Goal: Check status: Check status

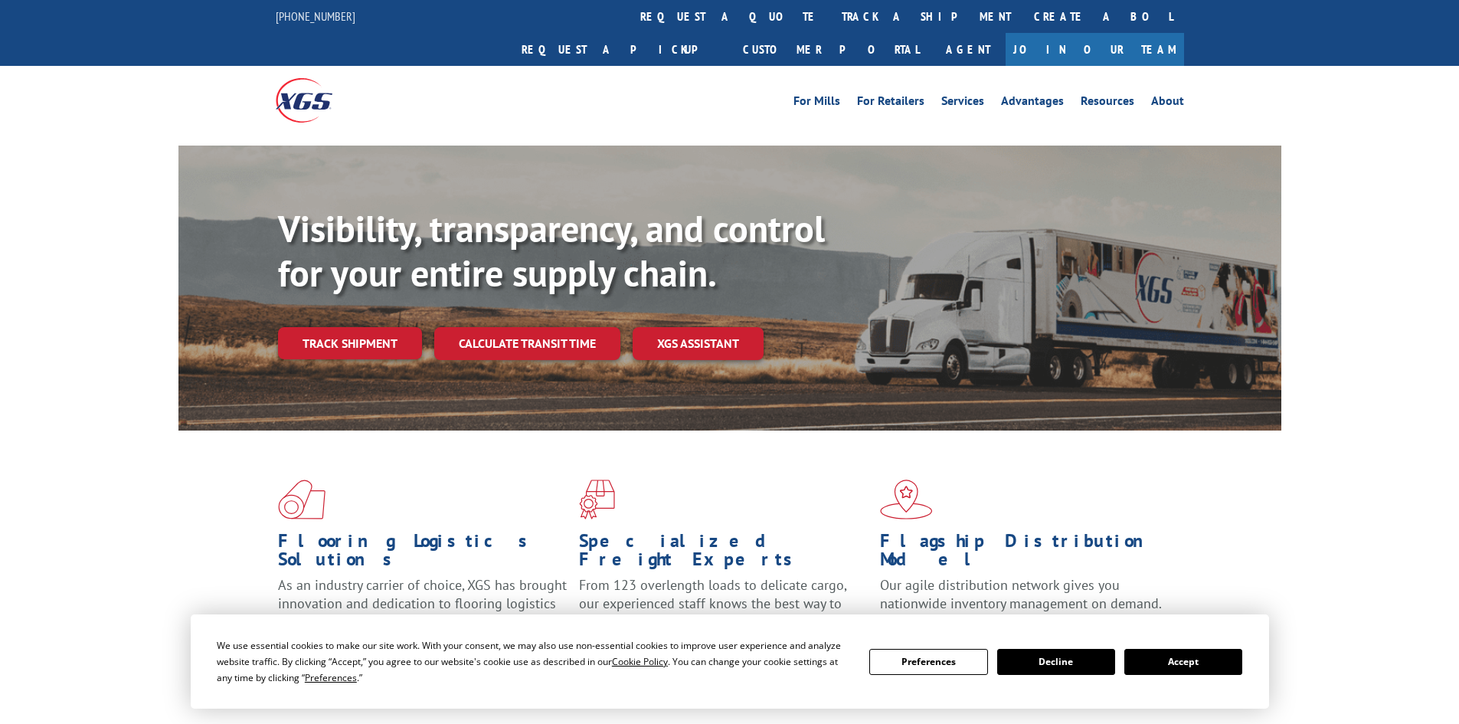
click at [1219, 649] on button "Accept" at bounding box center [1183, 662] width 118 height 26
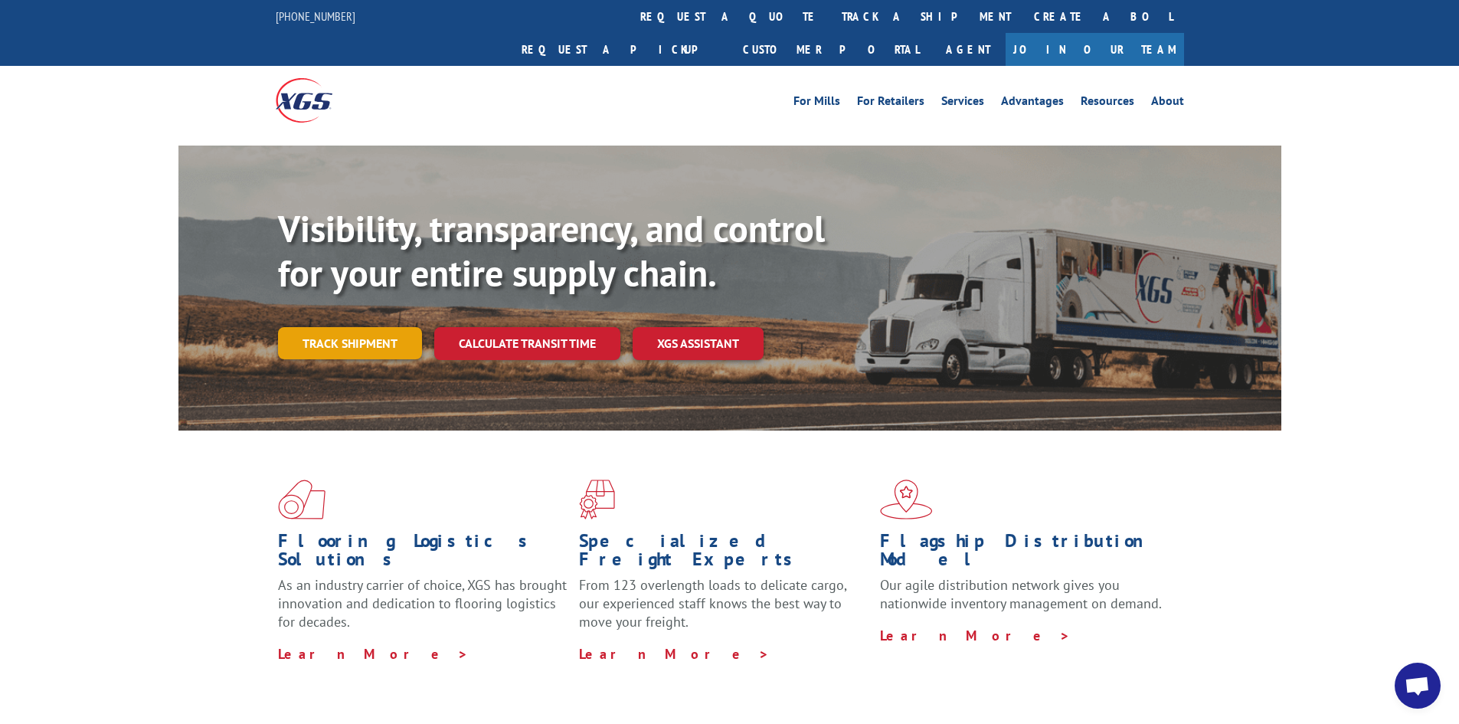
click at [365, 327] on link "Track shipment" at bounding box center [350, 343] width 144 height 32
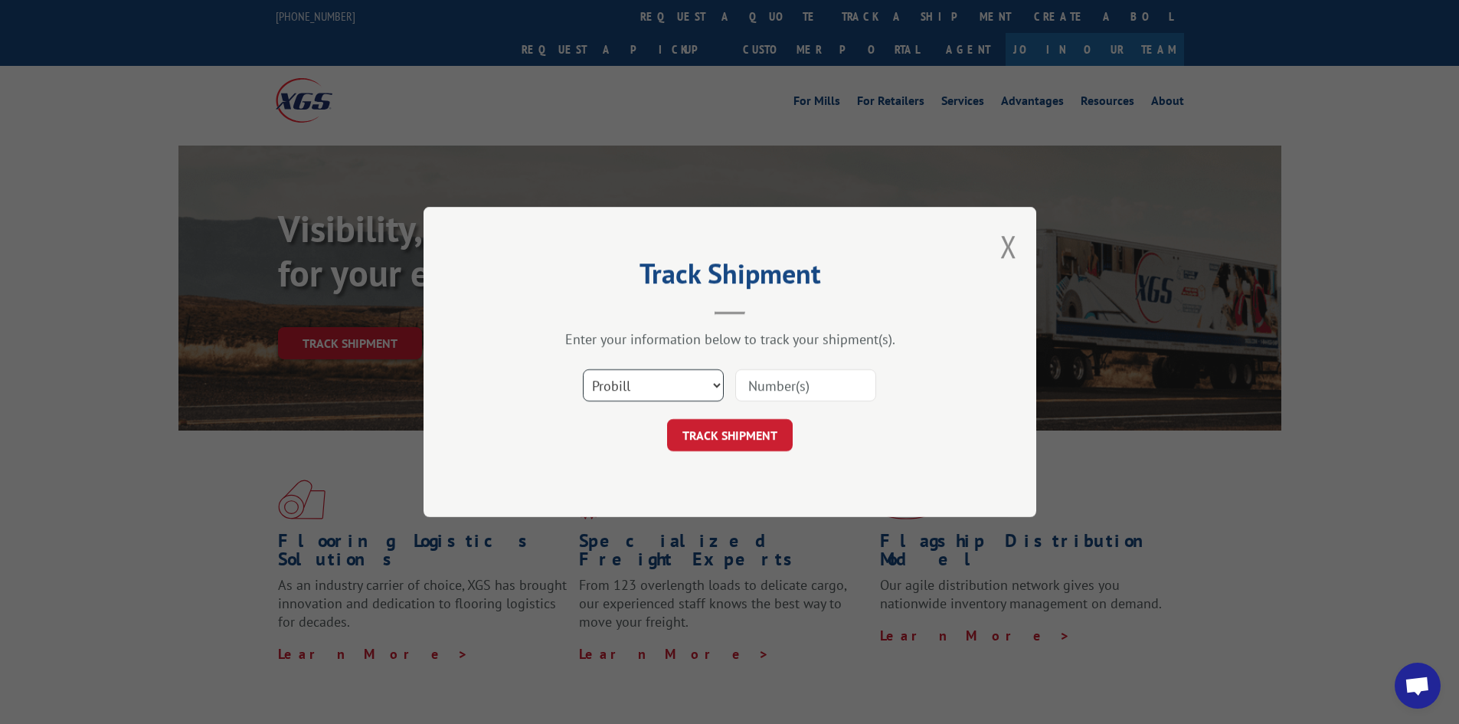
click at [608, 371] on select "Select category... Probill BOL PO" at bounding box center [653, 385] width 141 height 32
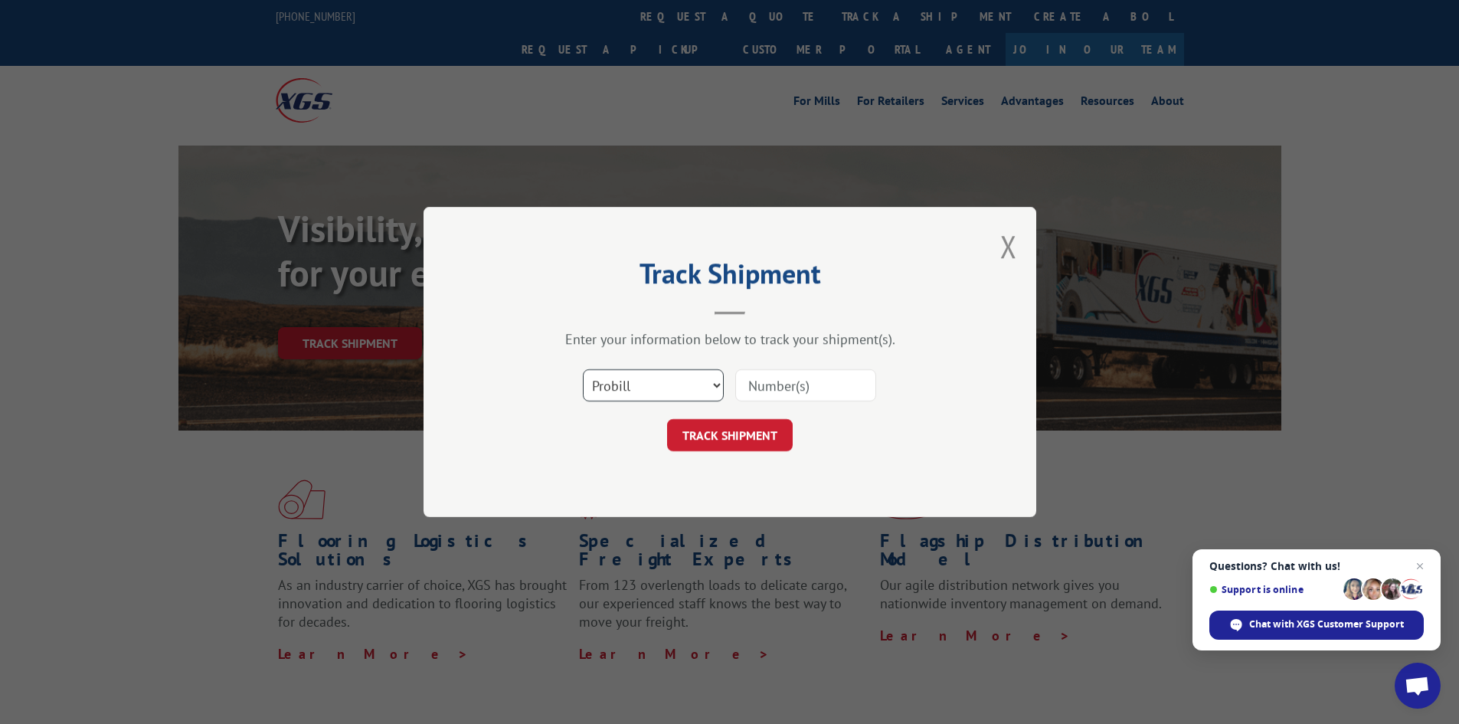
select select "bol"
click at [583, 369] on select "Select category... Probill BOL PO" at bounding box center [653, 385] width 141 height 32
click at [1427, 563] on span "Open chat" at bounding box center [1420, 566] width 19 height 19
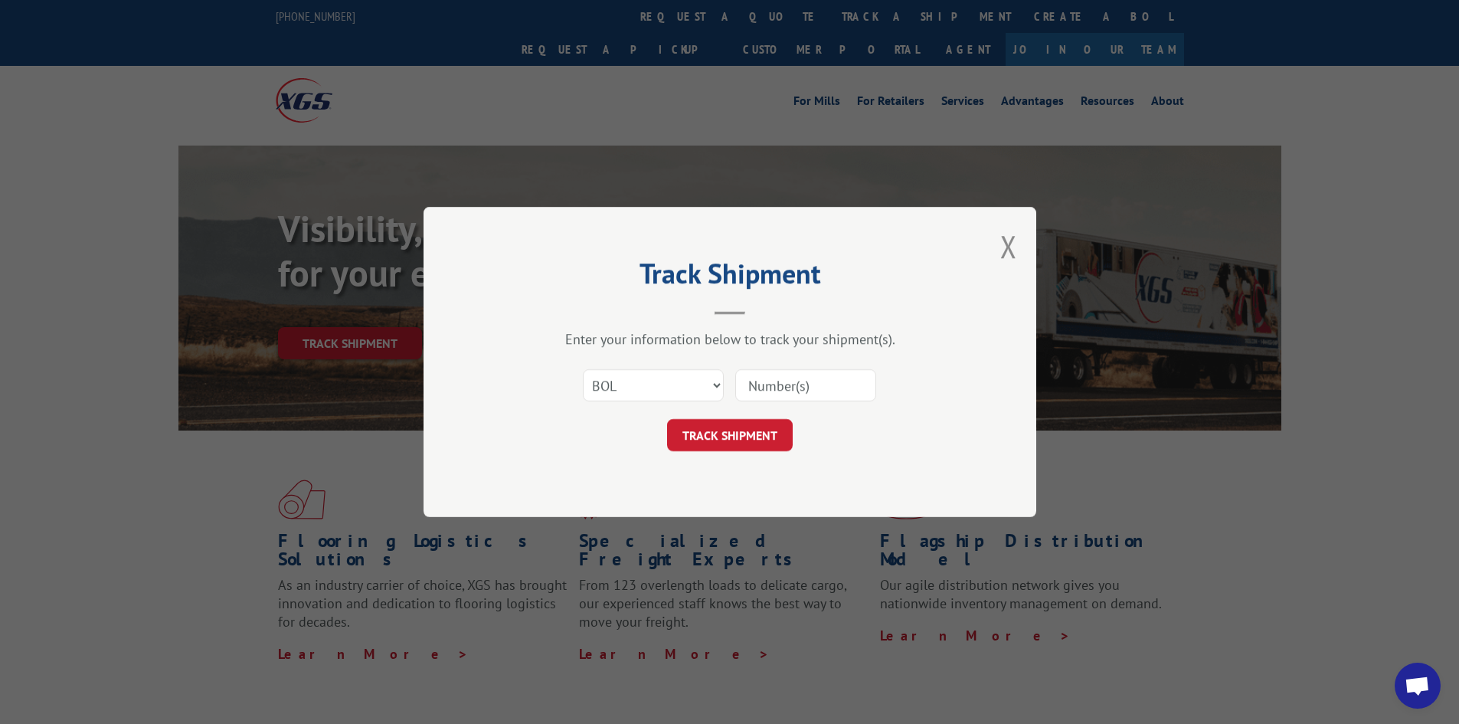
paste input "5193986"
type input "5193986"
click at [742, 437] on button "TRACK SHIPMENT" at bounding box center [730, 435] width 126 height 32
